Goal: Task Accomplishment & Management: Manage account settings

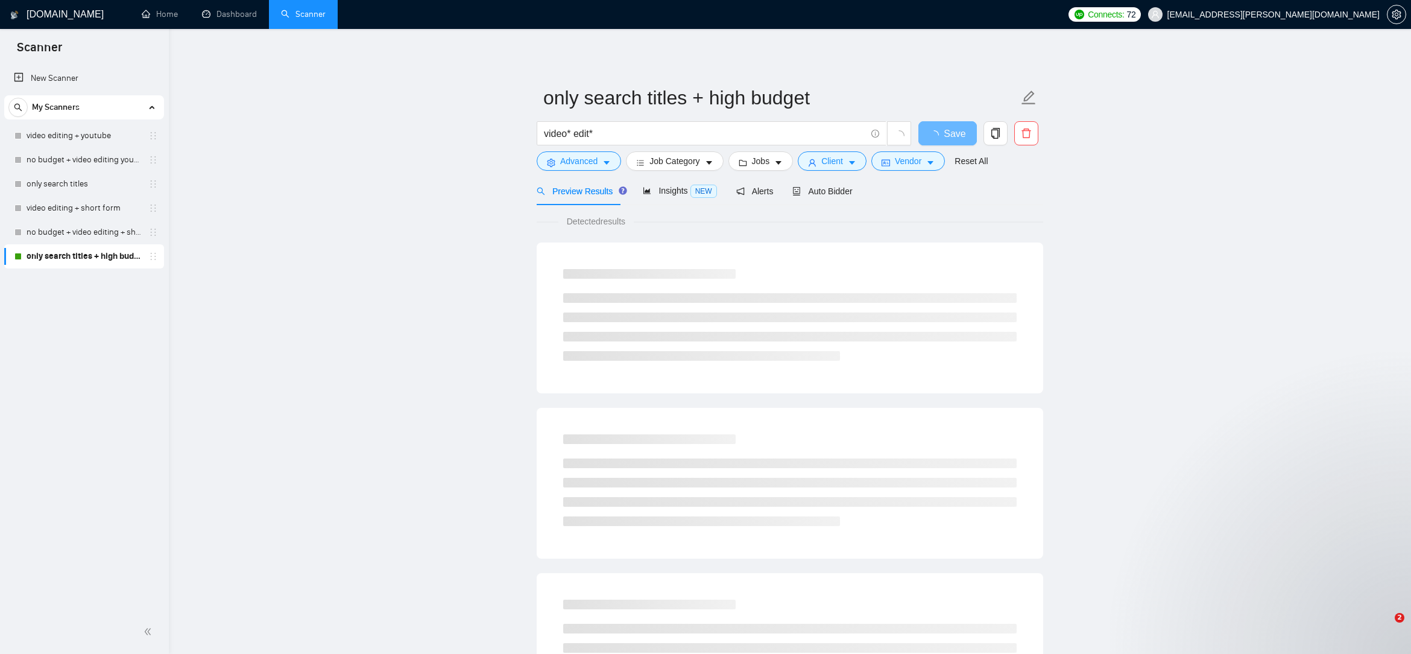
click at [1274, 455] on main "only search titles + high budget video* edit* Save Advanced Job Category Jobs C…" at bounding box center [790, 551] width 1204 height 1006
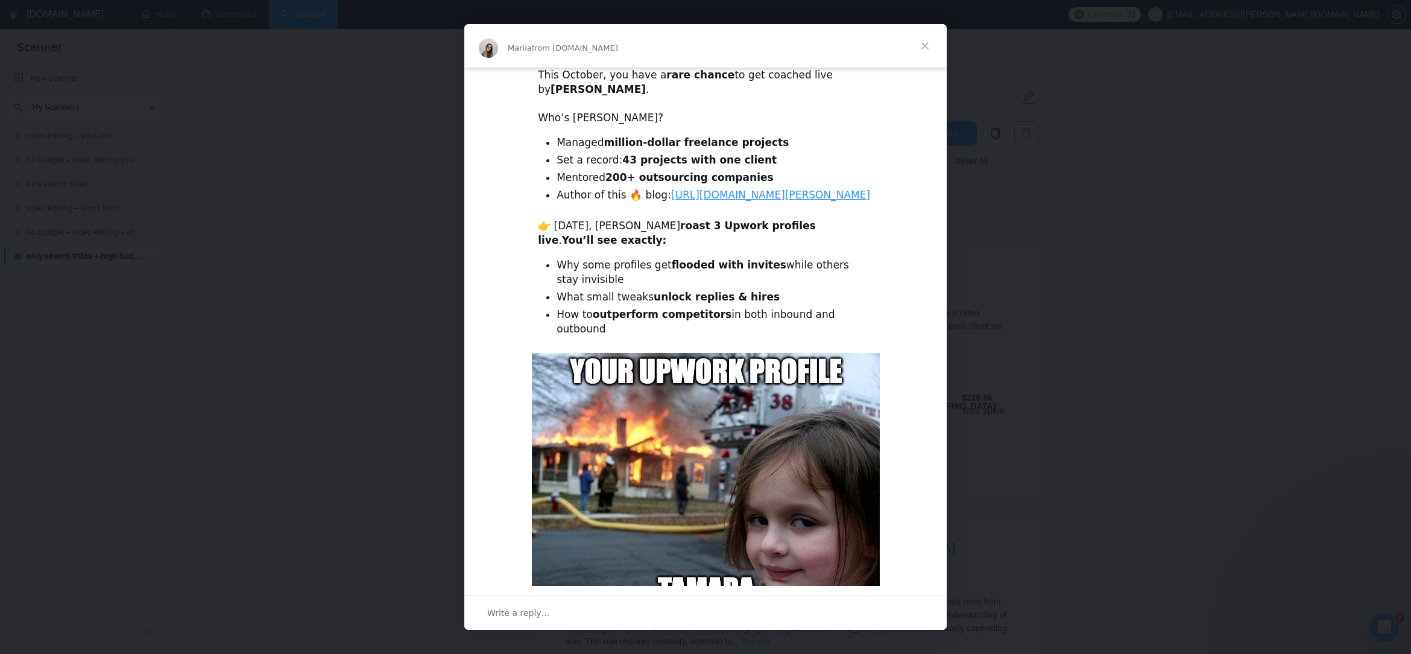
scroll to position [212, 0]
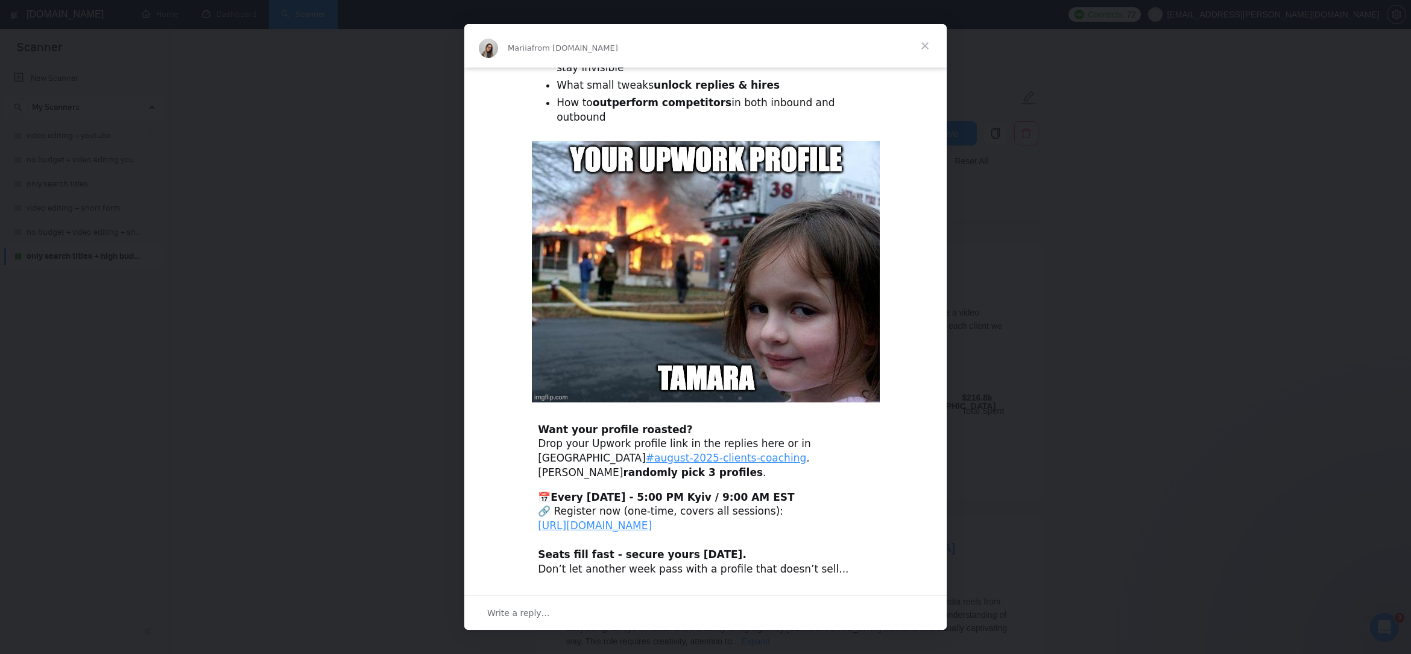
click at [926, 48] on span "Close" at bounding box center [924, 45] width 43 height 43
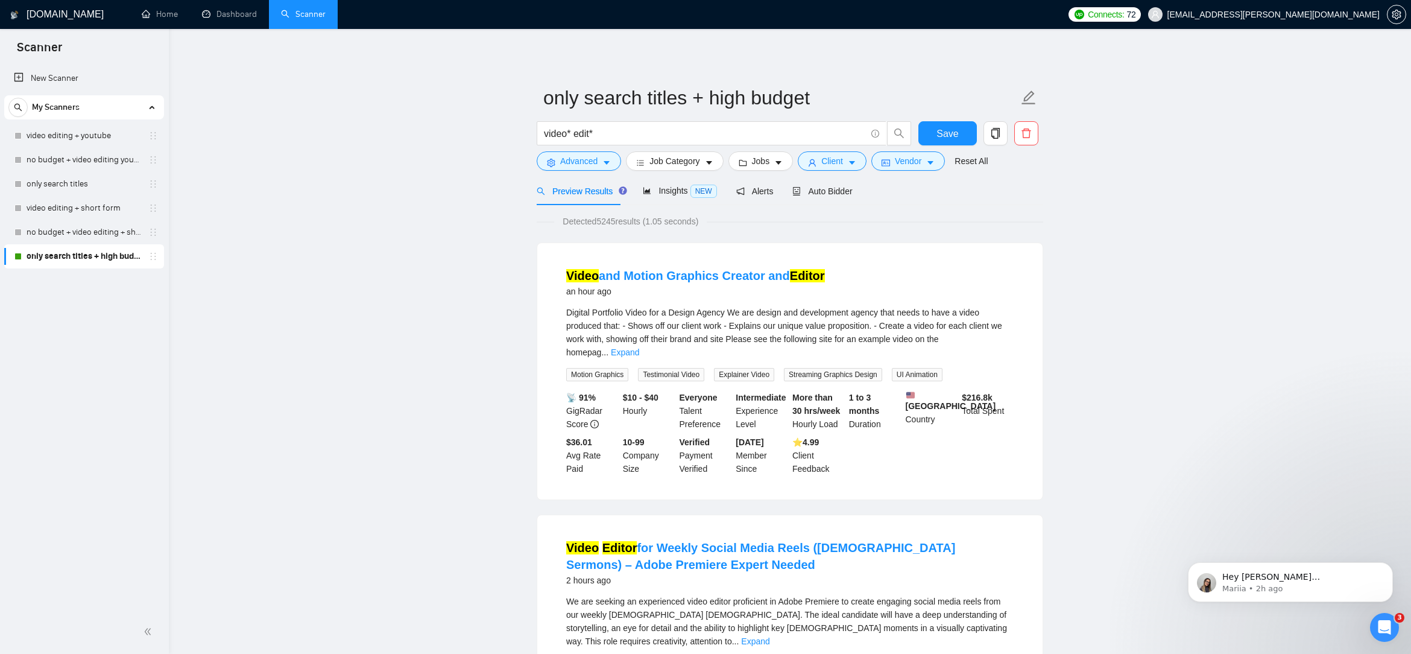
scroll to position [0, 0]
click at [1309, 579] on span "Hey [PERSON_NAME][EMAIL_ADDRESS][DOMAIN_NAME], Looks like your Upwork agency Th…" at bounding box center [1298, 660] width 153 height 177
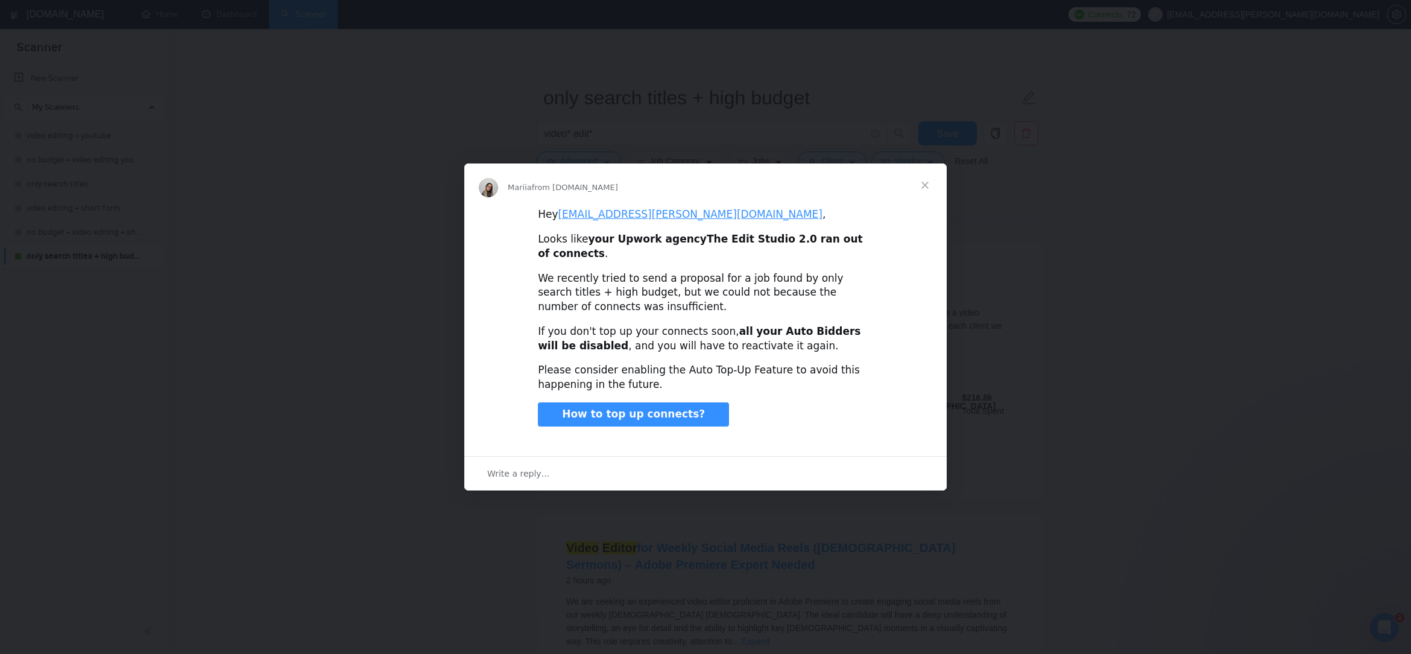
click at [929, 192] on span "Close" at bounding box center [924, 184] width 43 height 43
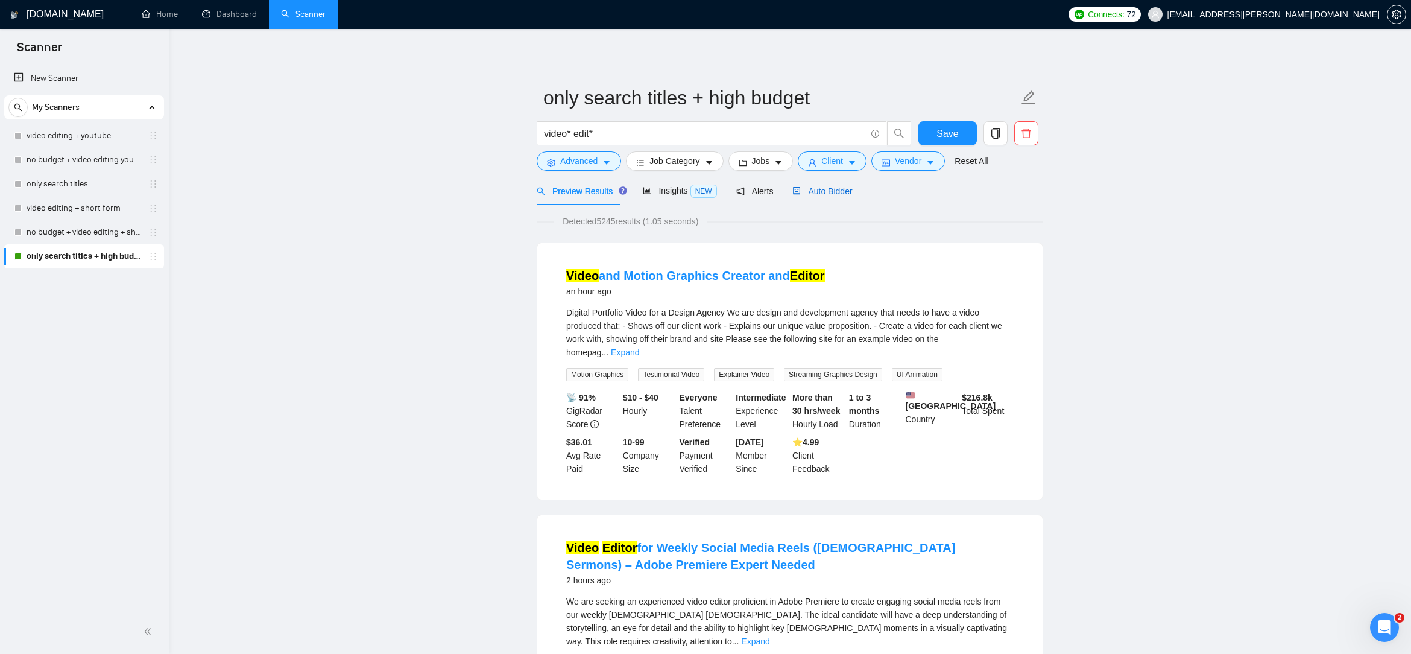
click at [824, 189] on span "Auto Bidder" at bounding box center [822, 191] width 60 height 10
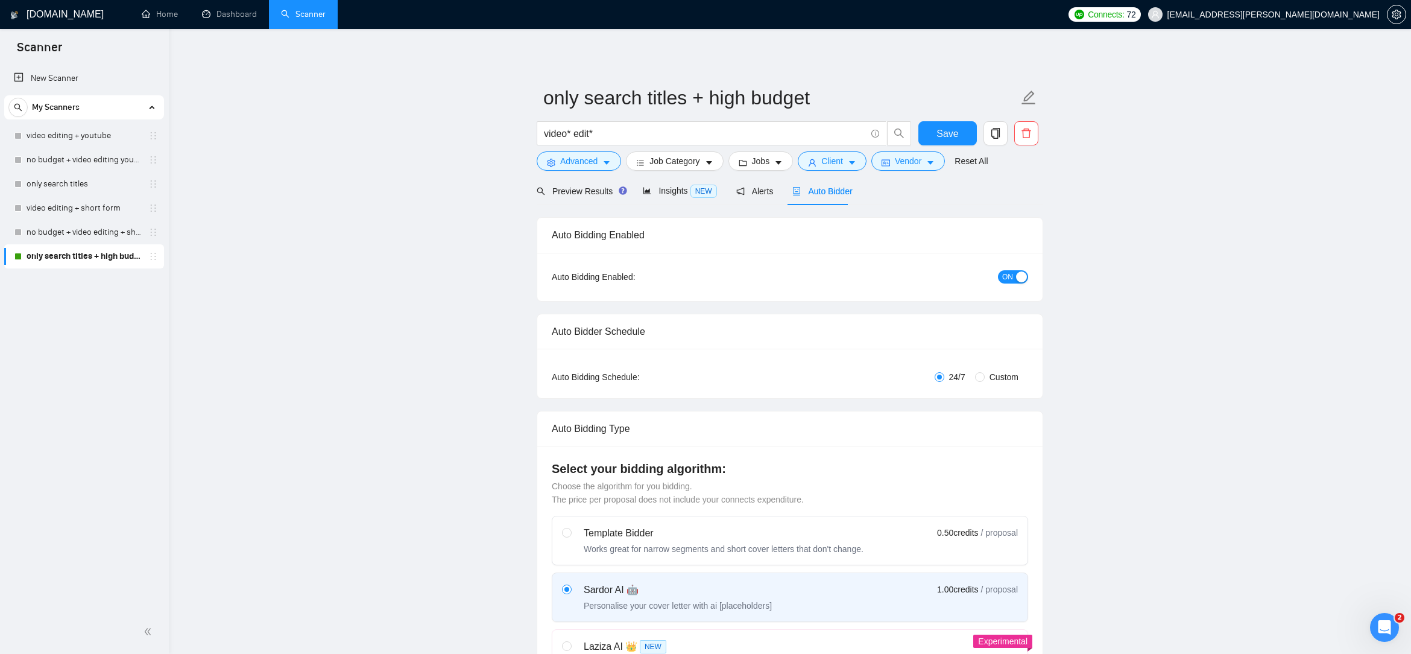
click at [1021, 277] on div "button" at bounding box center [1021, 276] width 11 height 11
click at [940, 135] on span "Save" at bounding box center [948, 133] width 22 height 15
click at [227, 19] on link "Dashboard" at bounding box center [229, 14] width 55 height 10
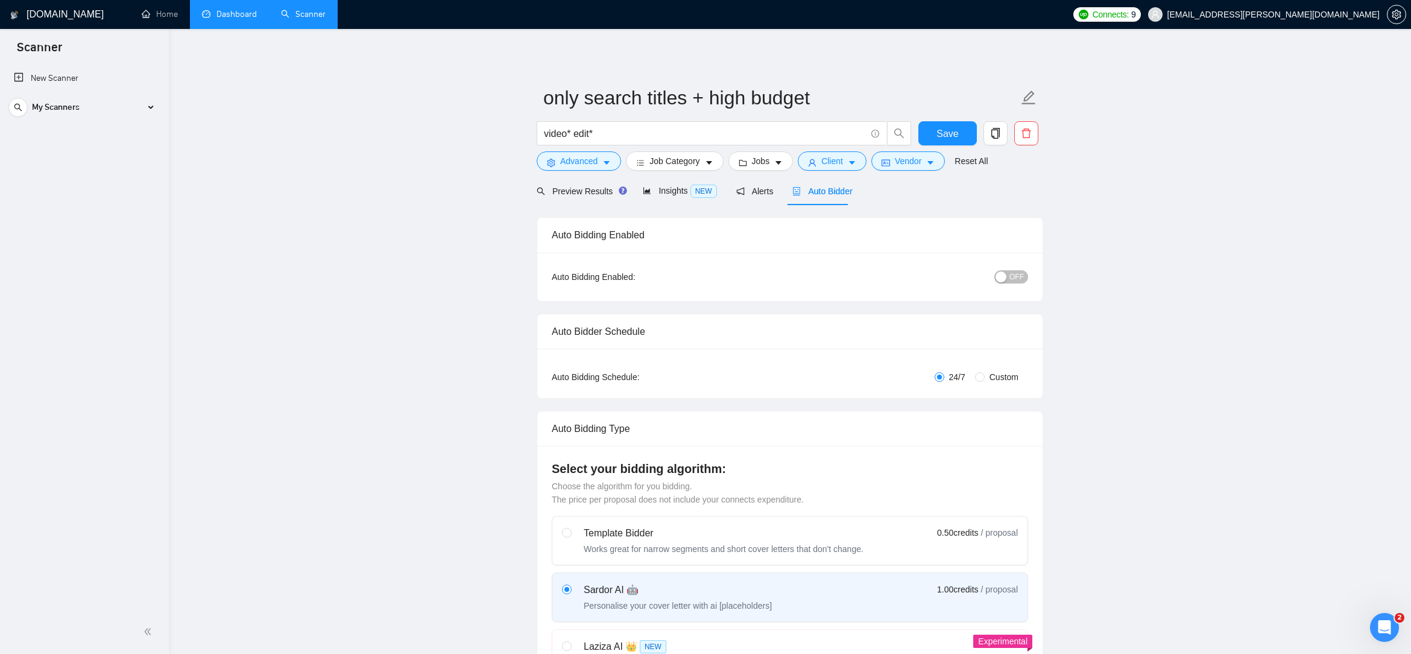
click at [220, 19] on link "Dashboard" at bounding box center [229, 14] width 55 height 10
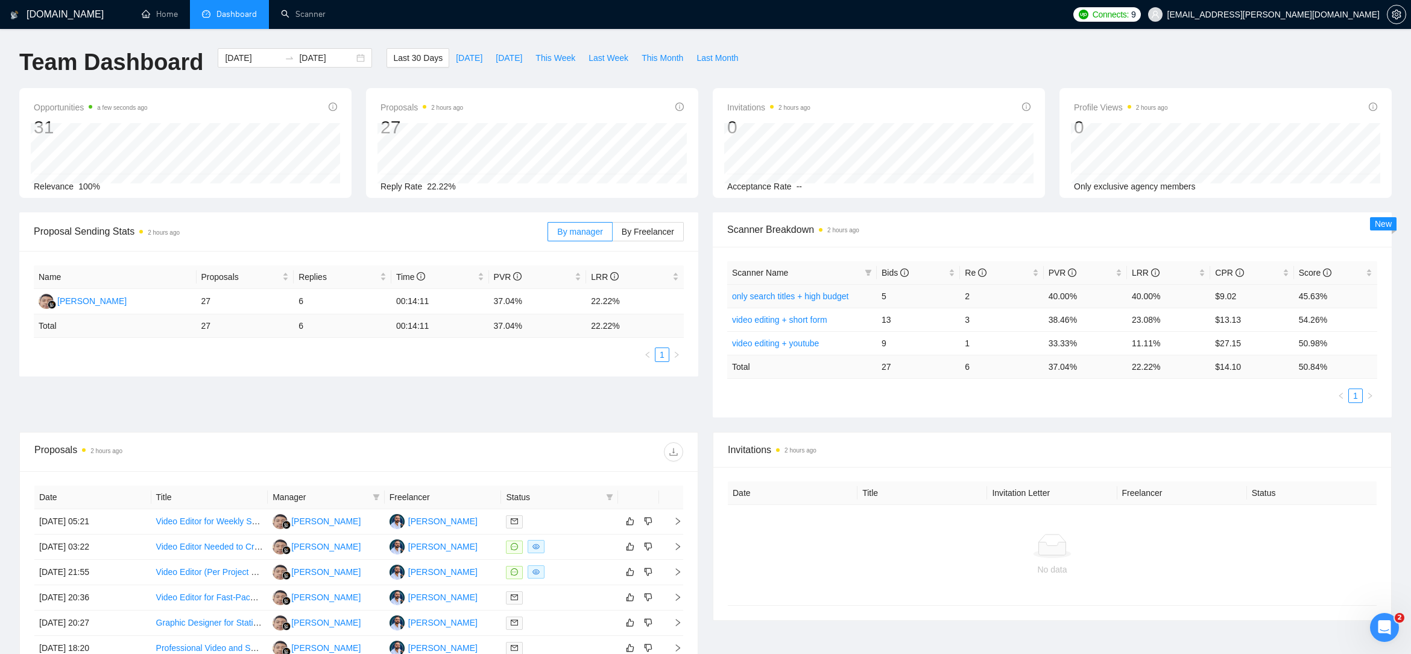
click at [818, 294] on link "only search titles + high budget" at bounding box center [790, 296] width 116 height 10
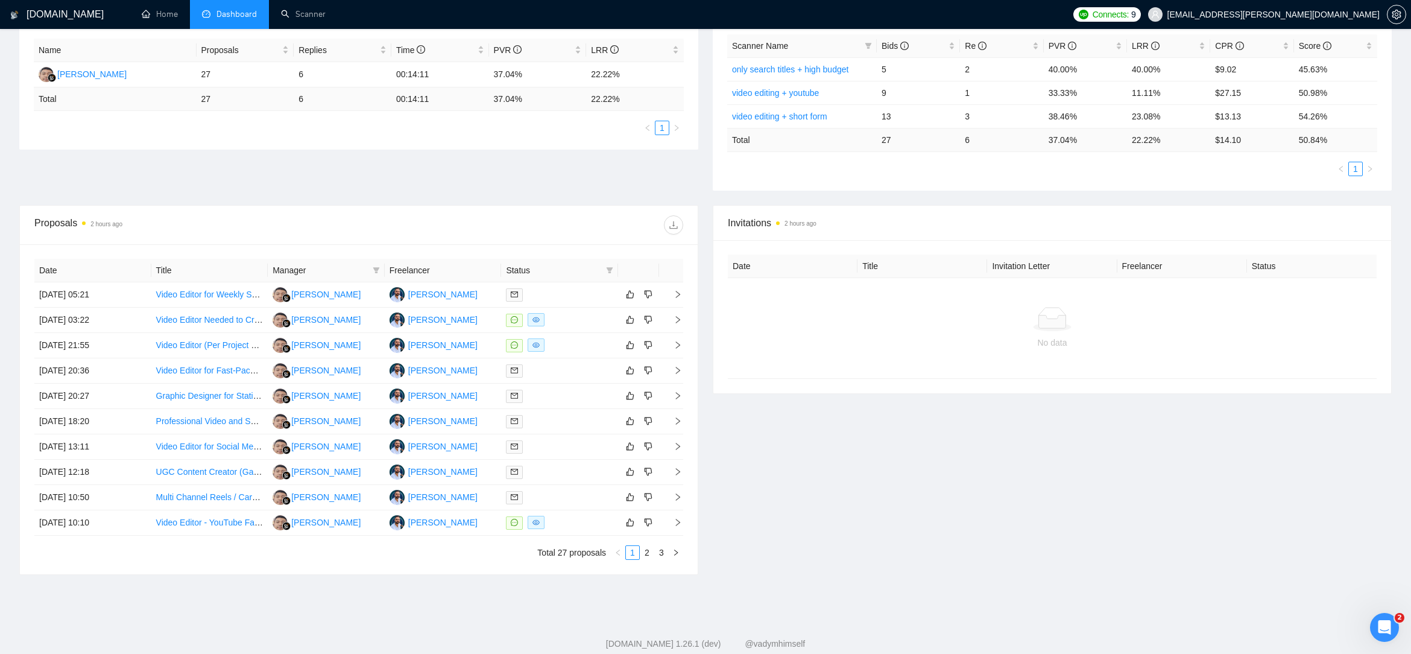
scroll to position [241, 0]
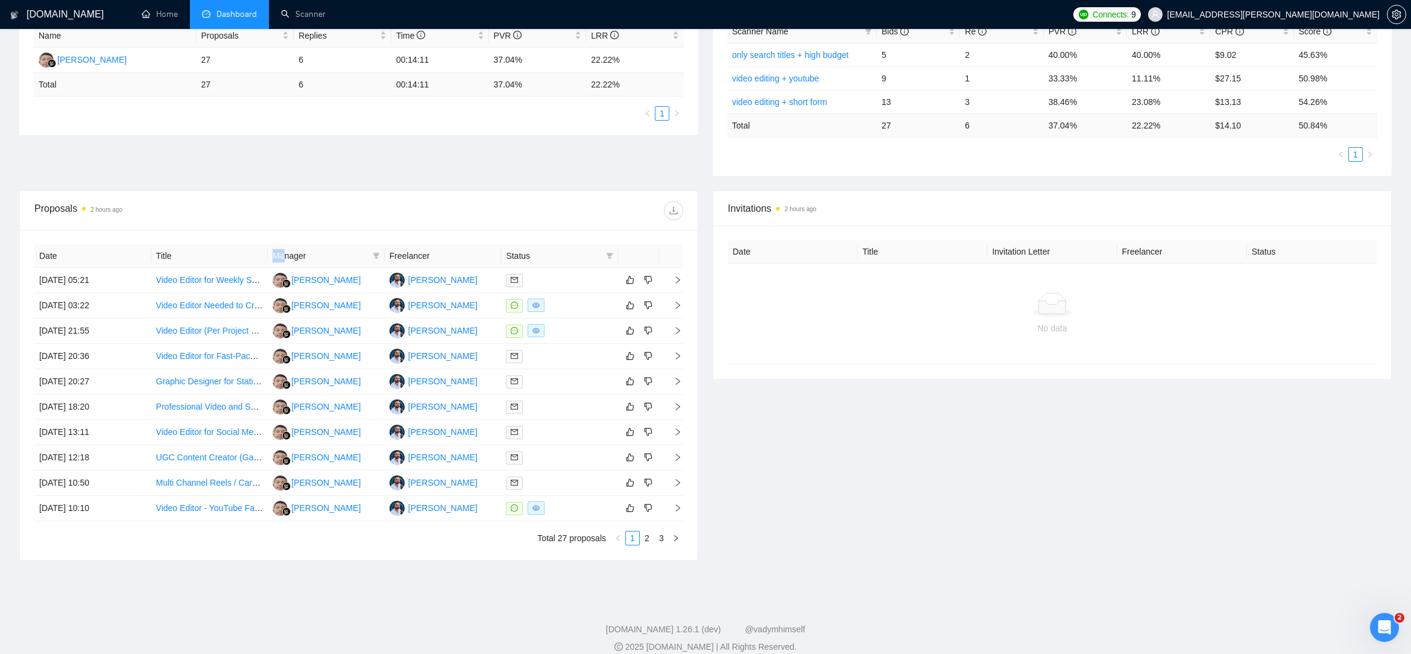
drag, startPoint x: 265, startPoint y: 256, endPoint x: 283, endPoint y: 265, distance: 19.7
click at [283, 265] on tr "Date Title Manager Freelancer Status" at bounding box center [358, 256] width 649 height 24
click at [238, 327] on link "Video Editor (Per Project Basis)" at bounding box center [215, 331] width 119 height 10
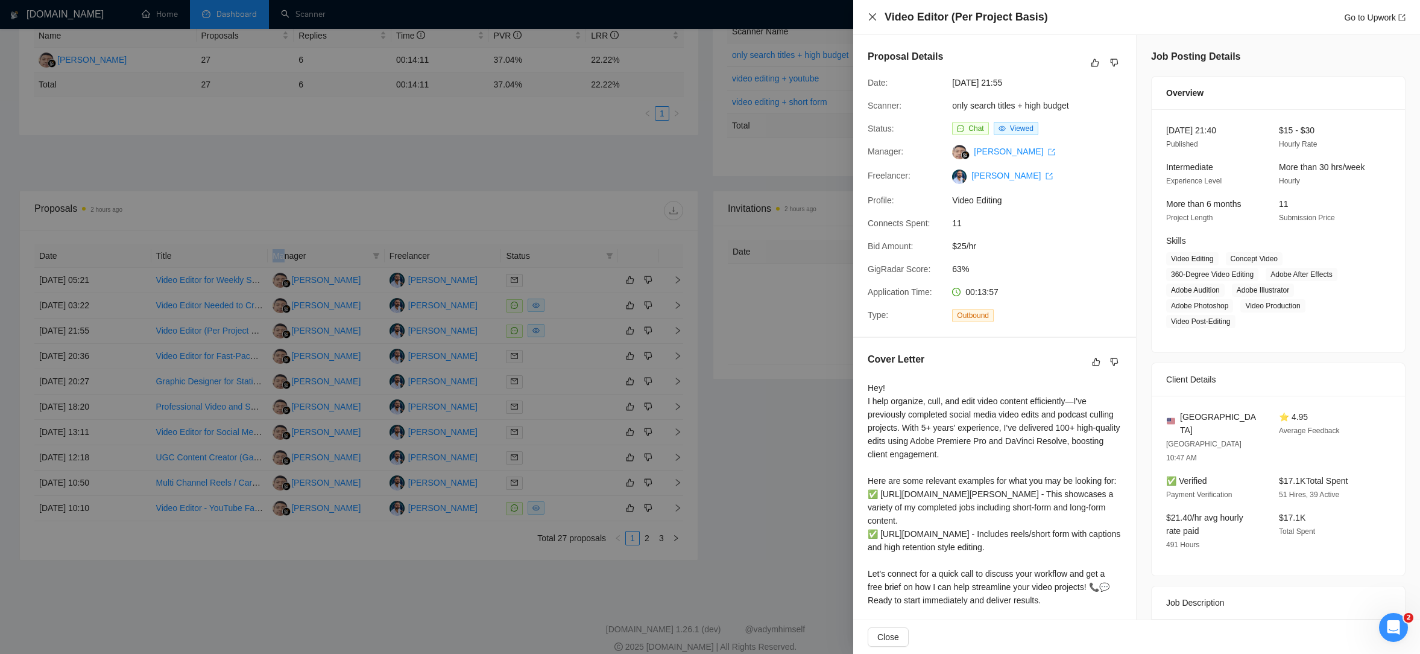
click at [876, 16] on icon "close" at bounding box center [873, 17] width 10 height 10
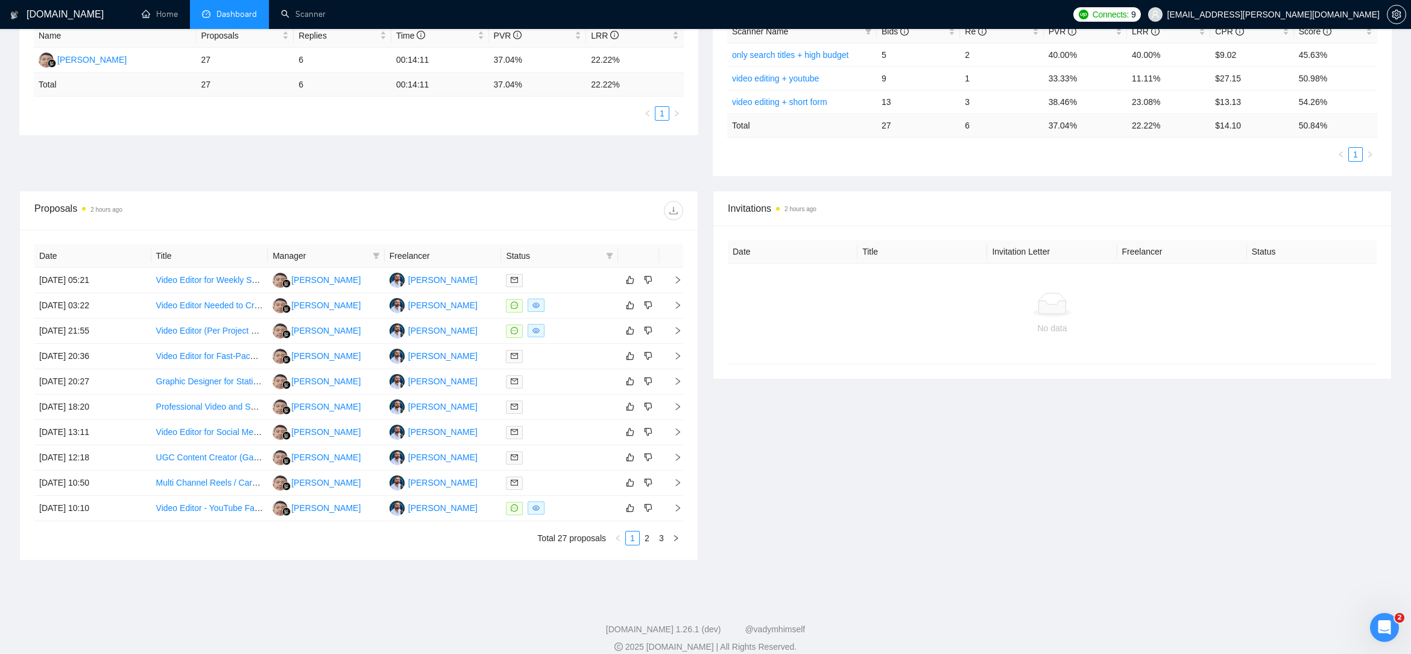
click at [848, 444] on div "Invitations 2 hours ago Date Title Invitation Letter Freelancer Status No data" at bounding box center [1053, 376] width 694 height 370
click at [138, 282] on td "[DATE] 05:21" at bounding box center [92, 280] width 117 height 25
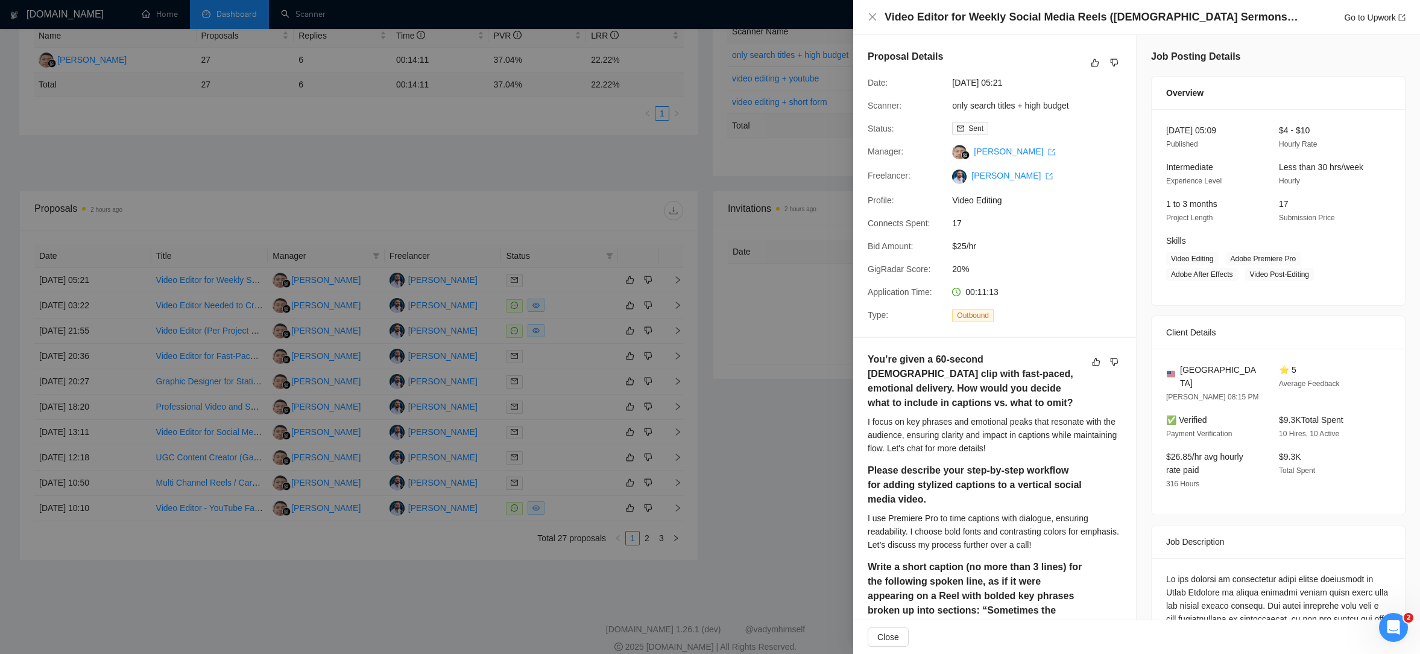
click at [139, 304] on div at bounding box center [710, 327] width 1420 height 654
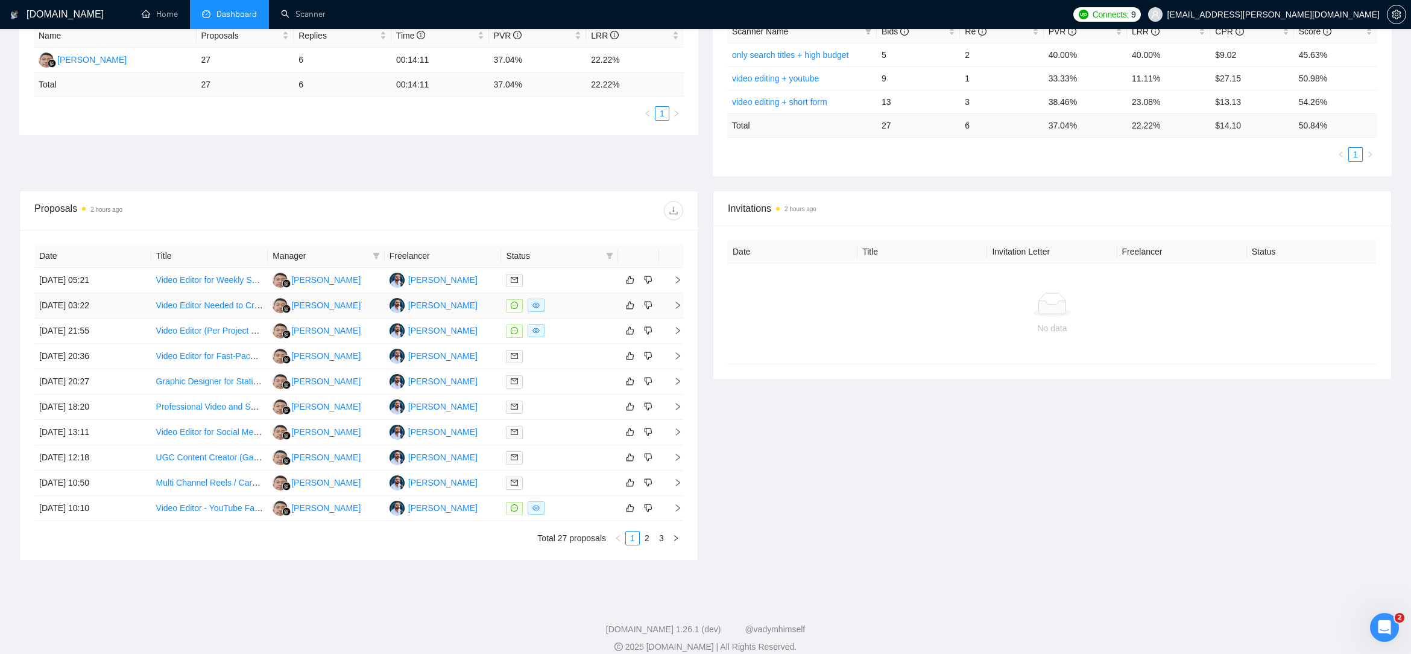
click at [139, 304] on td "[DATE] 03:22" at bounding box center [92, 305] width 117 height 25
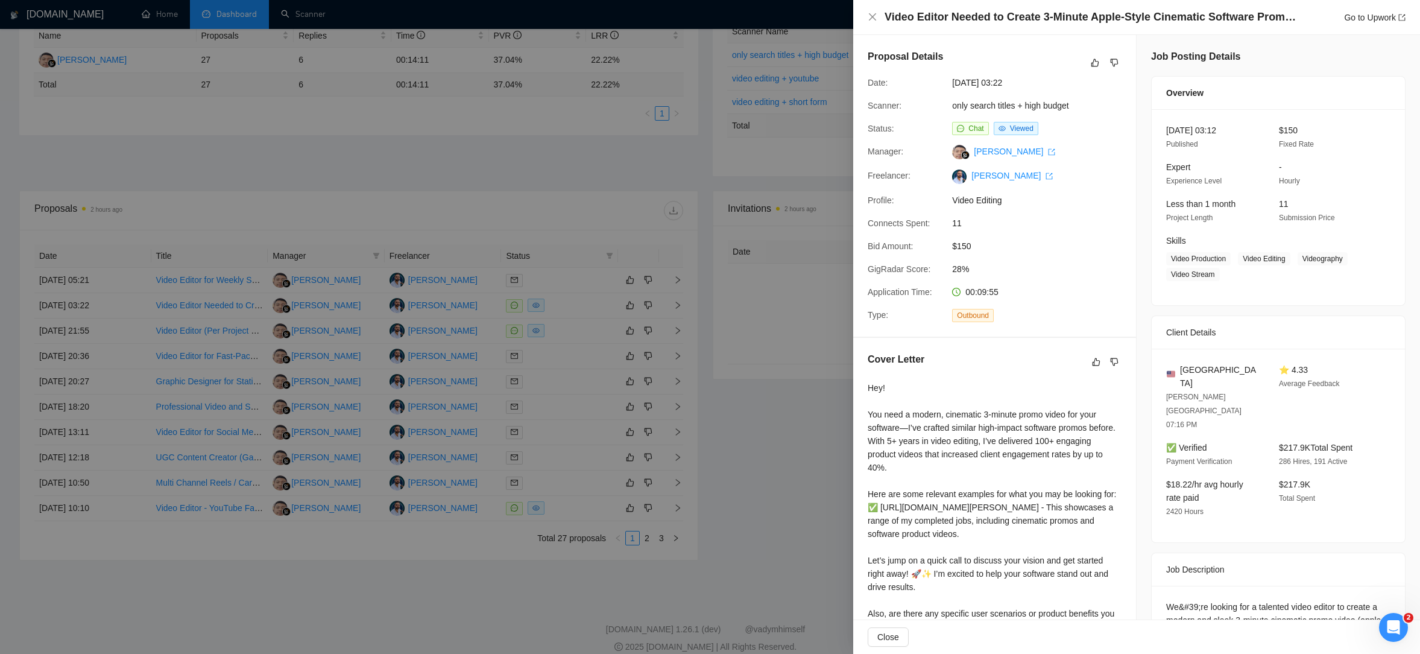
click at [139, 304] on div at bounding box center [710, 327] width 1420 height 654
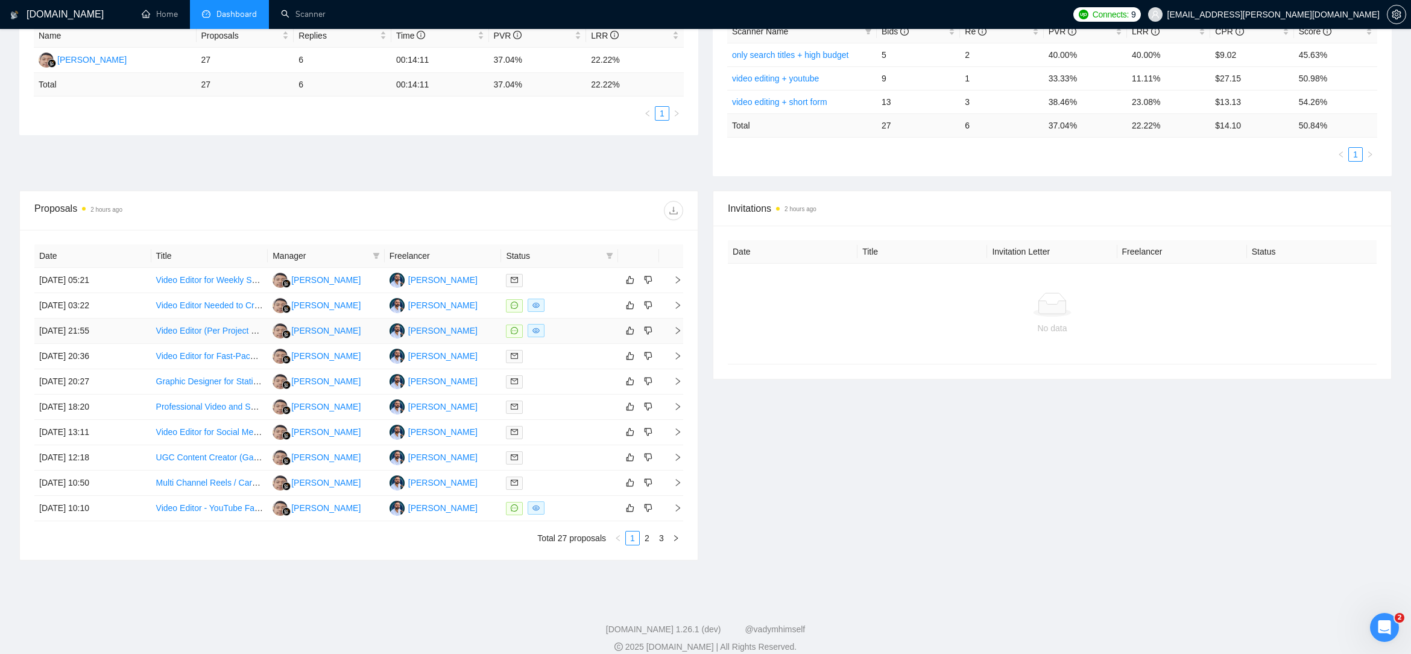
click at [143, 336] on td "[DATE] 21:55" at bounding box center [92, 330] width 117 height 25
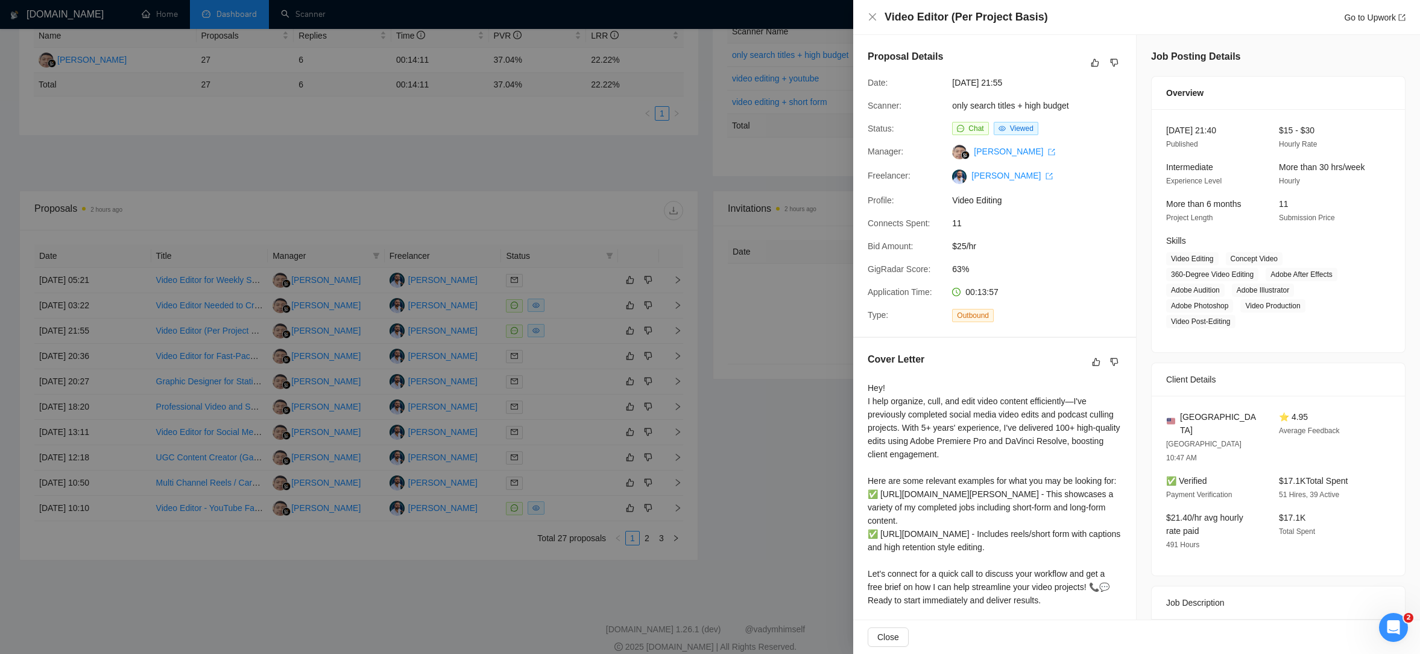
click at [141, 354] on div at bounding box center [710, 327] width 1420 height 654
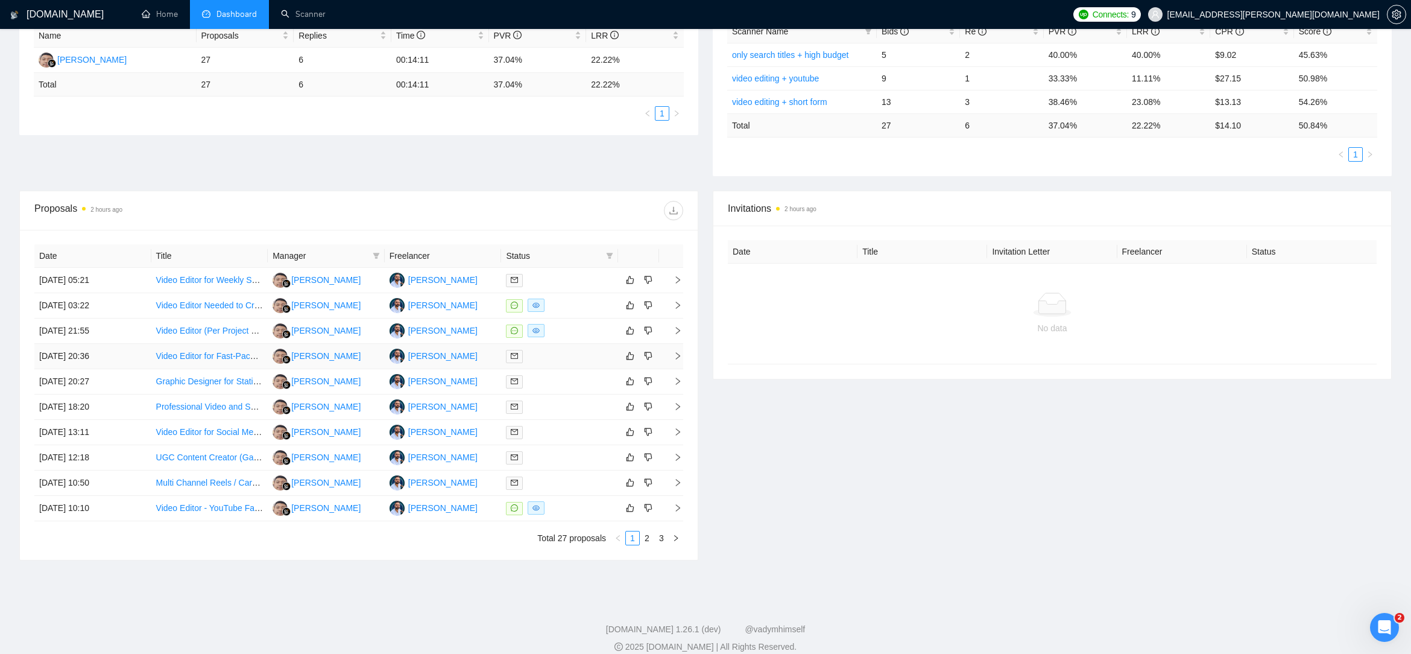
click at [141, 354] on td "[DATE] 20:36" at bounding box center [92, 356] width 117 height 25
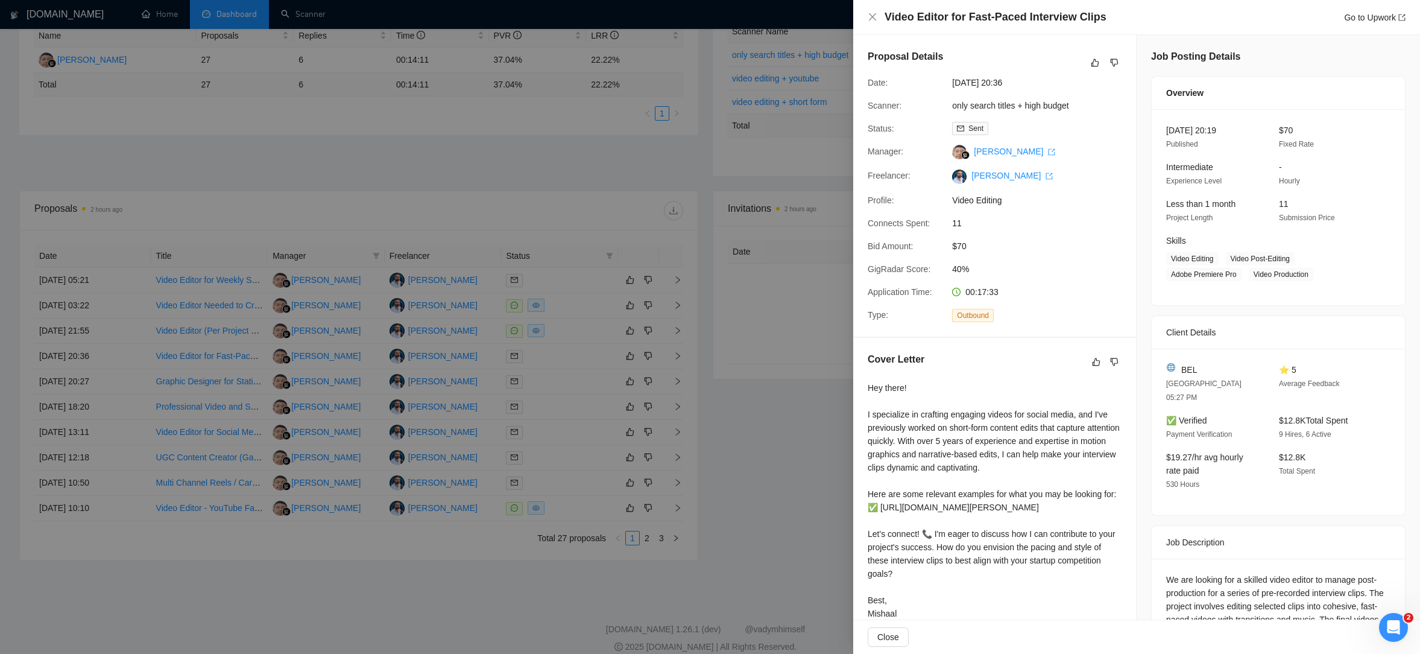
click at [140, 380] on div at bounding box center [710, 327] width 1420 height 654
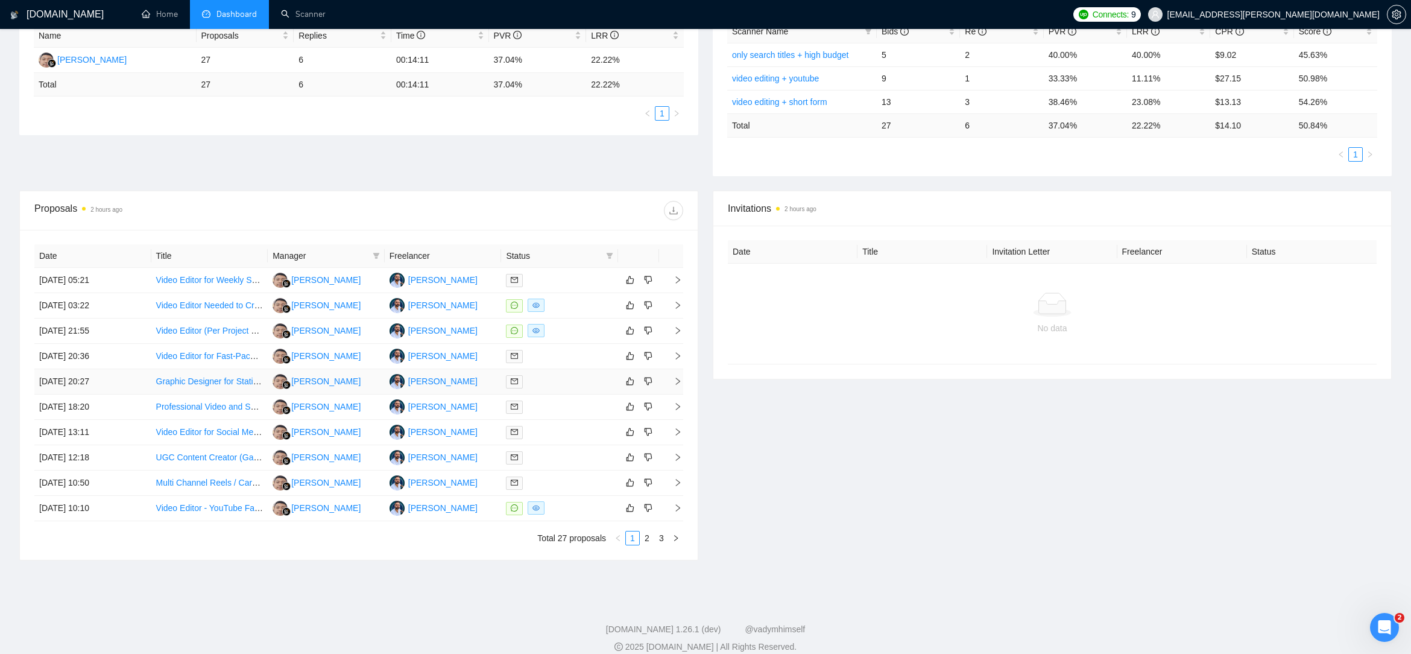
click at [142, 376] on td "[DATE] 20:27" at bounding box center [92, 381] width 117 height 25
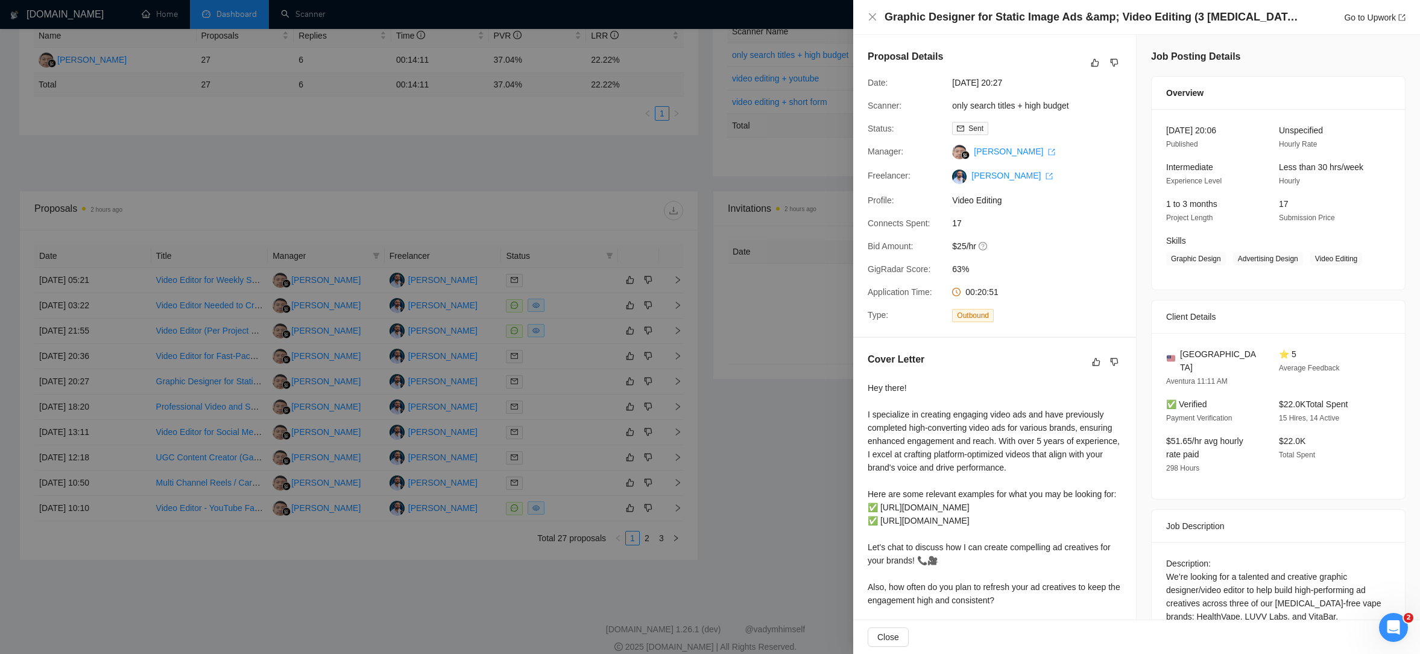
click at [133, 399] on div at bounding box center [710, 327] width 1420 height 654
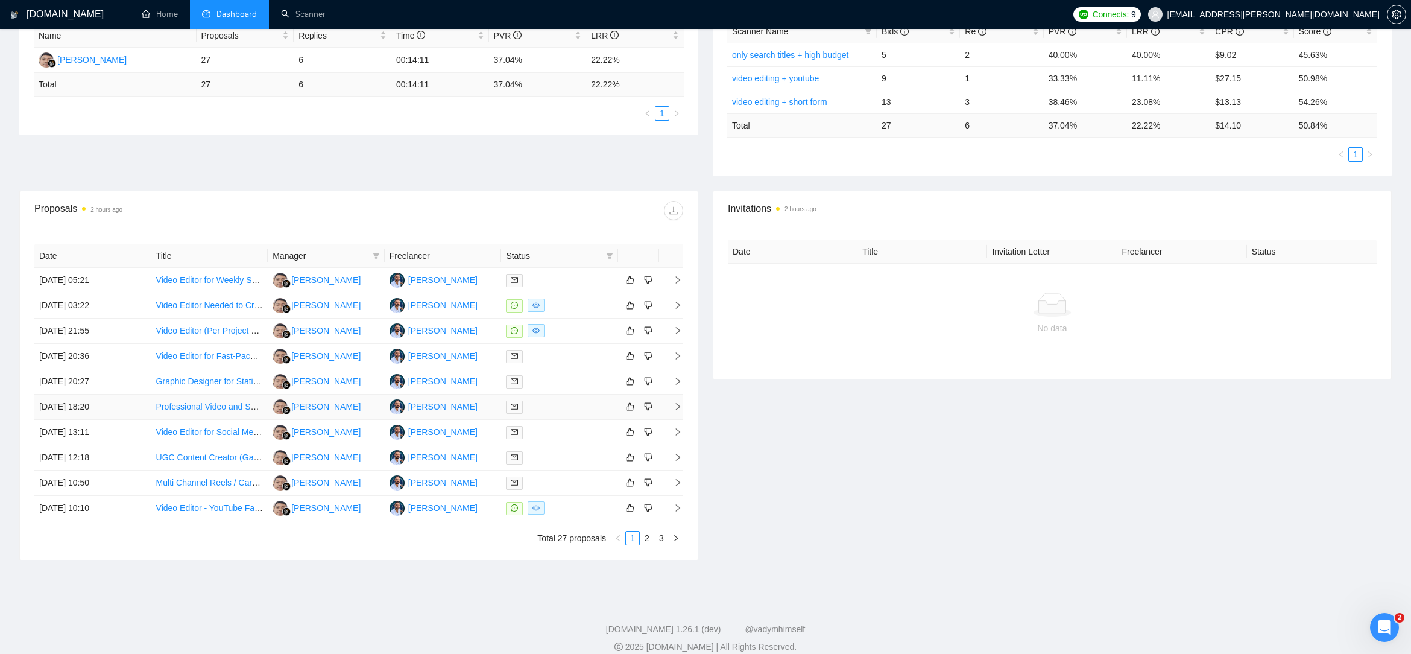
click at [134, 401] on td "[DATE] 18:20" at bounding box center [92, 406] width 117 height 25
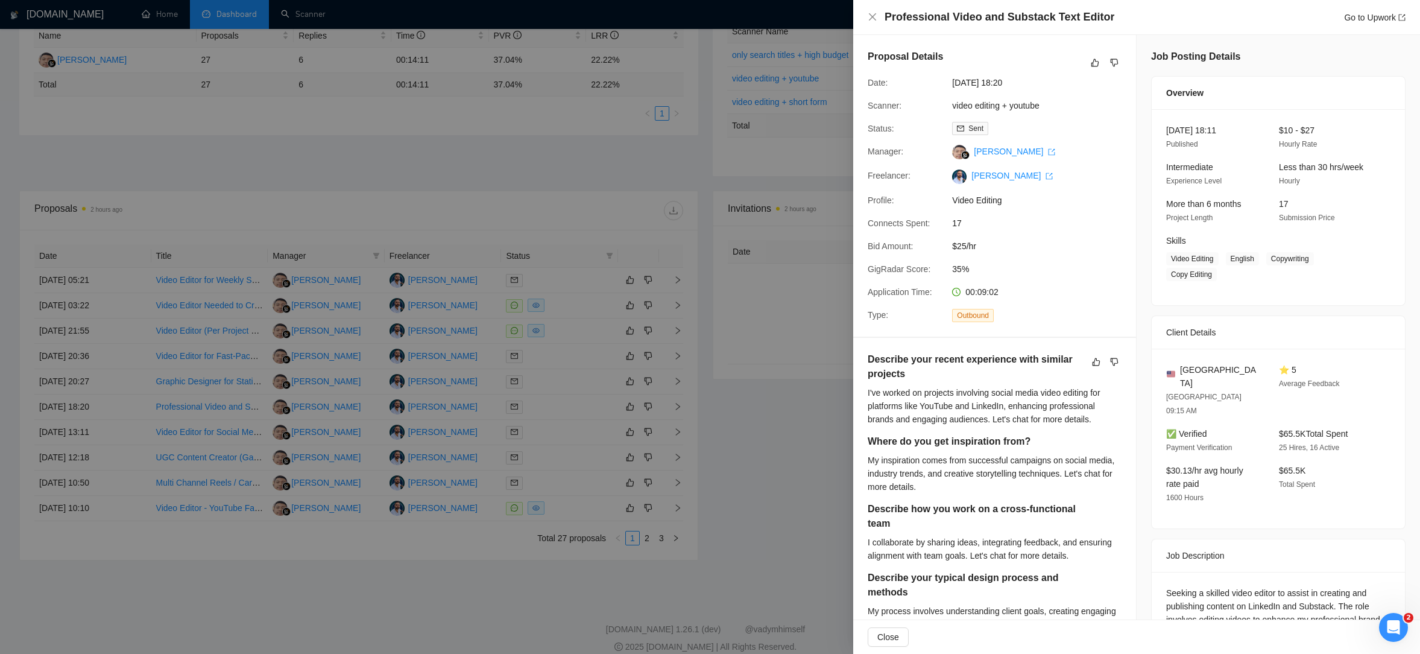
click at [131, 424] on div at bounding box center [710, 327] width 1420 height 654
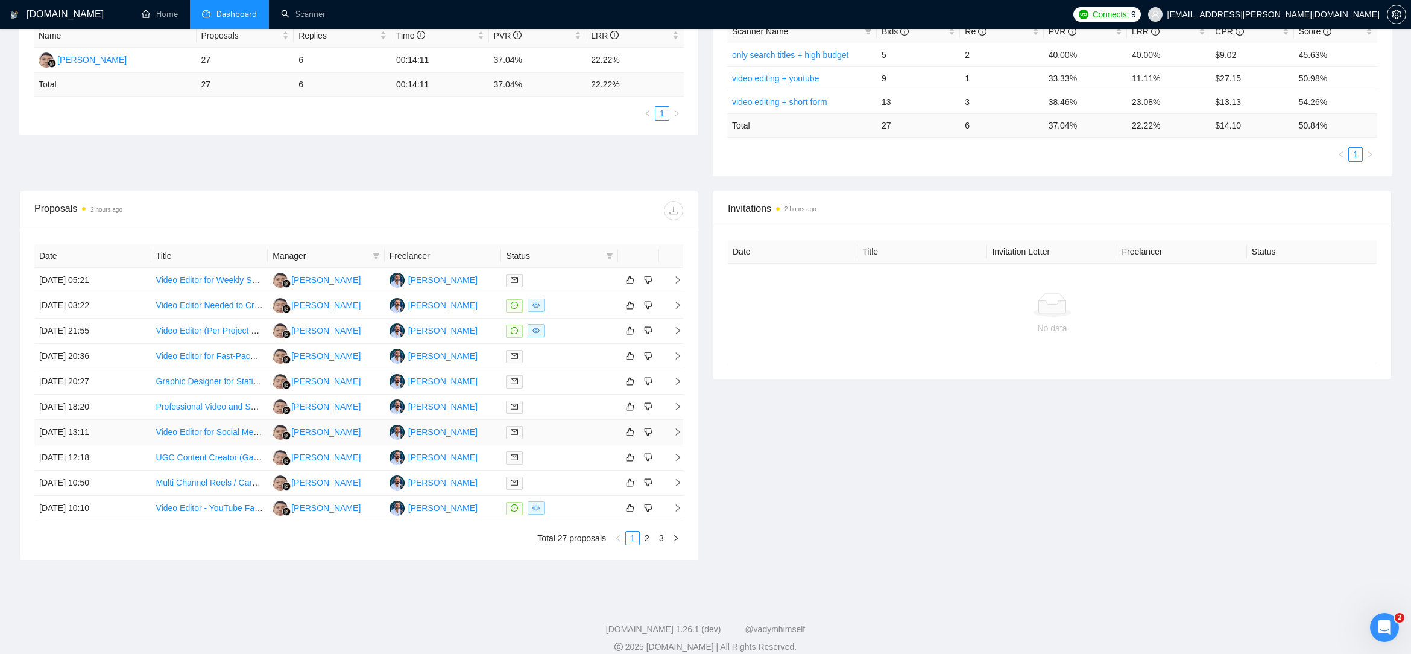
click at [134, 431] on td "[DATE] 13:11" at bounding box center [92, 432] width 117 height 25
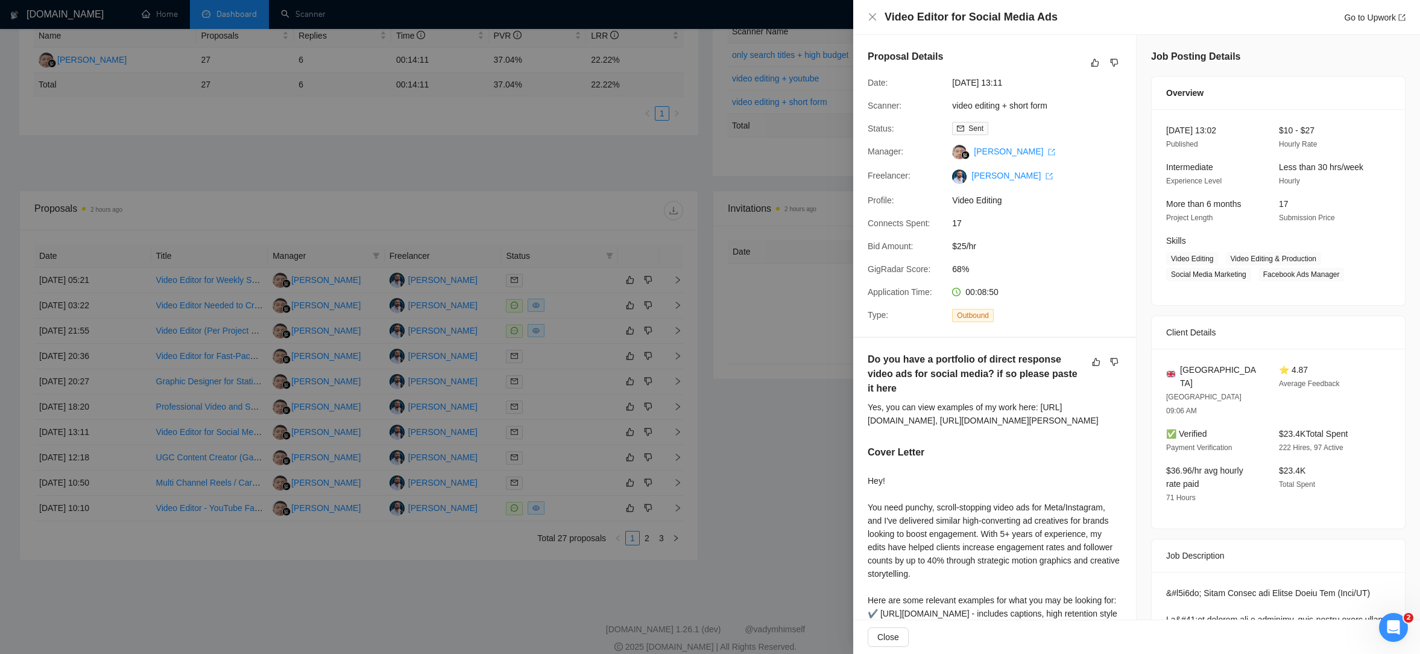
click at [213, 581] on div at bounding box center [710, 327] width 1420 height 654
